Goal: Navigation & Orientation: Find specific page/section

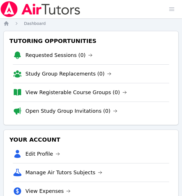
scroll to position [0, 2]
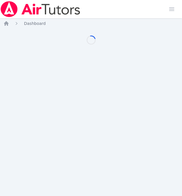
scroll to position [0, 2]
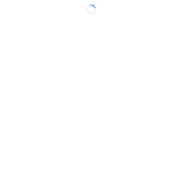
scroll to position [0, 2]
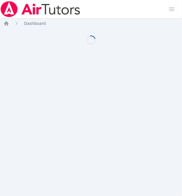
scroll to position [0, 2]
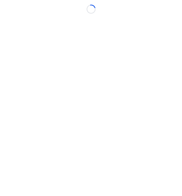
scroll to position [0, 2]
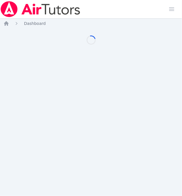
scroll to position [0, 2]
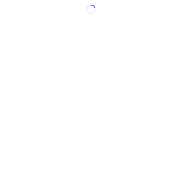
scroll to position [0, 2]
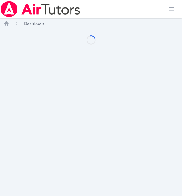
scroll to position [0, 2]
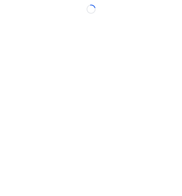
scroll to position [0, 2]
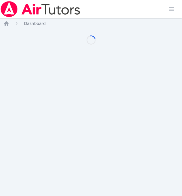
scroll to position [0, 2]
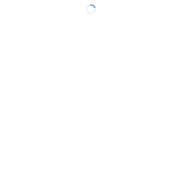
scroll to position [0, 2]
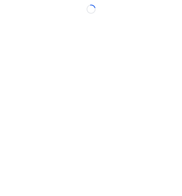
scroll to position [0, 2]
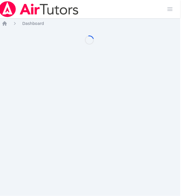
scroll to position [0, 2]
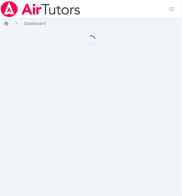
scroll to position [0, 2]
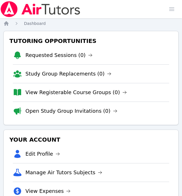
scroll to position [0, 2]
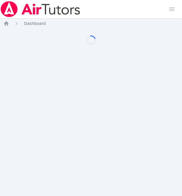
scroll to position [0, 2]
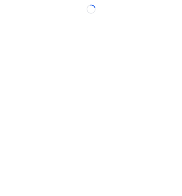
scroll to position [0, 2]
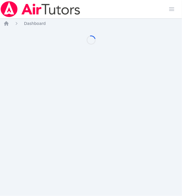
scroll to position [0, 2]
